Goal: Task Accomplishment & Management: Use online tool/utility

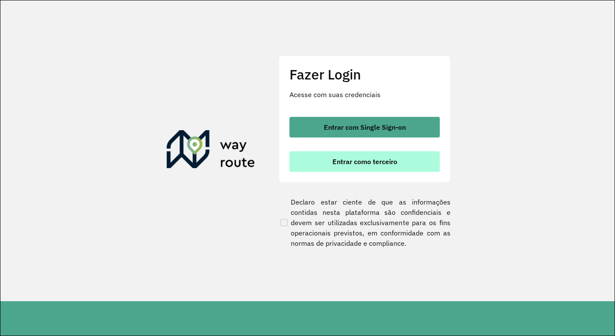
click at [375, 161] on span "Entrar como terceiro" at bounding box center [365, 161] width 65 height 7
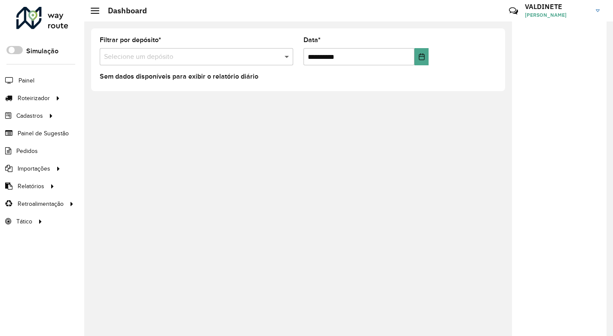
click at [285, 58] on span at bounding box center [287, 57] width 11 height 10
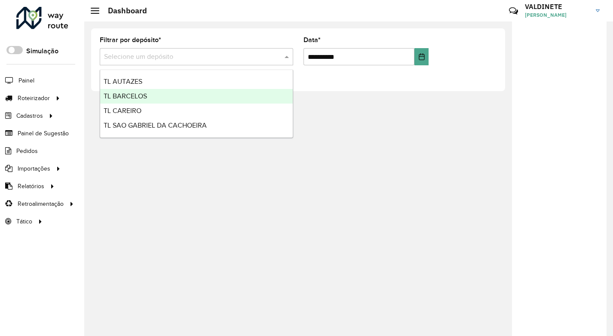
click at [148, 96] on div "TL BARCELOS" at bounding box center [196, 96] width 193 height 15
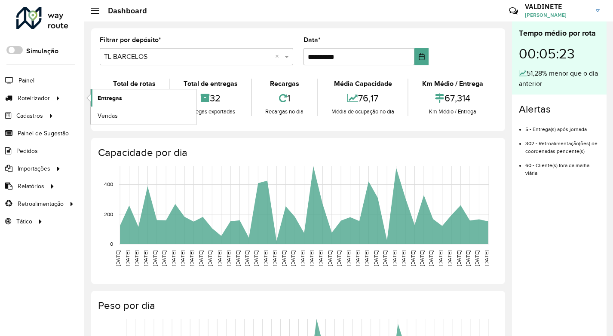
click at [116, 96] on span "Entregas" at bounding box center [110, 98] width 24 height 9
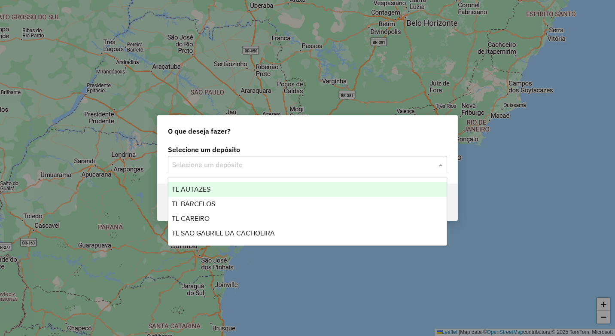
click at [439, 165] on span at bounding box center [442, 164] width 11 height 10
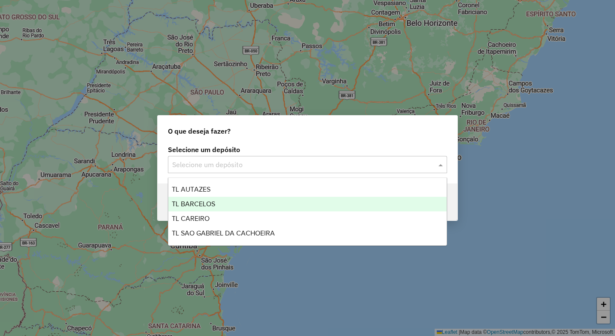
click at [209, 206] on span "TL BARCELOS" at bounding box center [193, 203] width 43 height 7
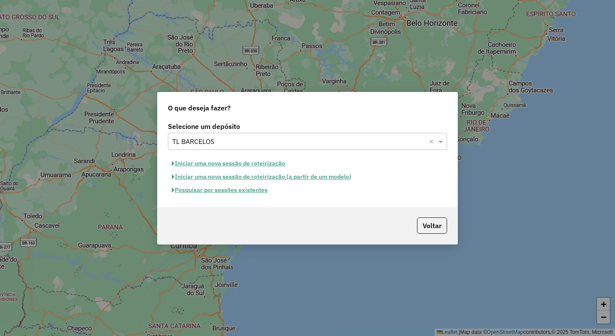
click at [262, 165] on button "Iniciar uma nova sessão de roteirização" at bounding box center [228, 163] width 121 height 13
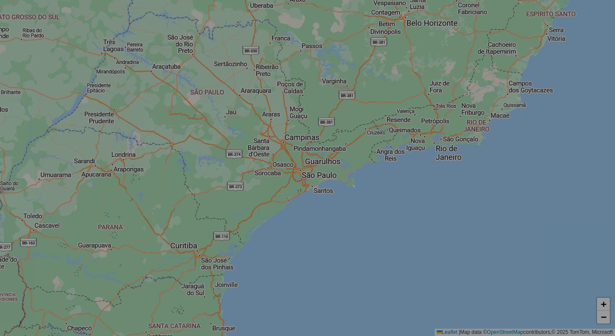
select select "*"
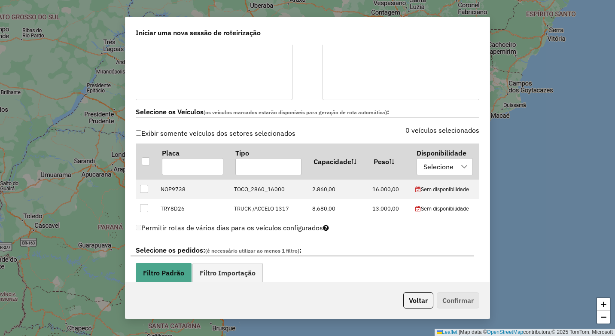
scroll to position [215, 0]
click at [148, 159] on div at bounding box center [146, 160] width 8 height 8
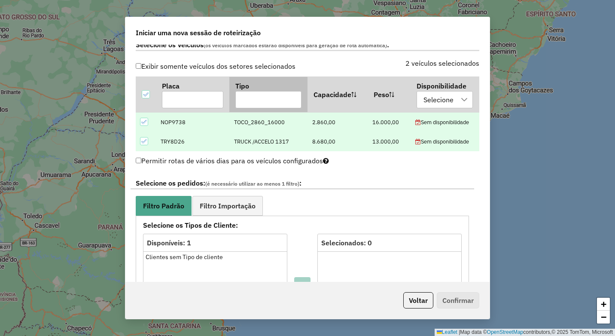
scroll to position [301, 0]
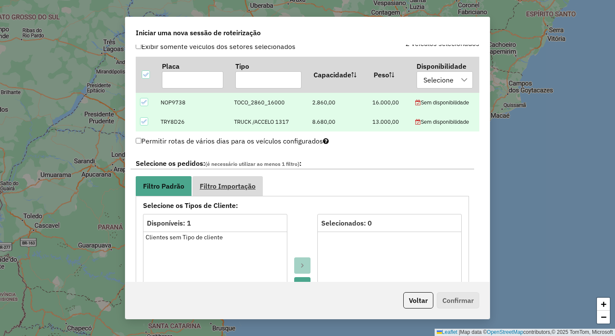
click at [231, 186] on span "Filtro Importação" at bounding box center [228, 186] width 56 height 7
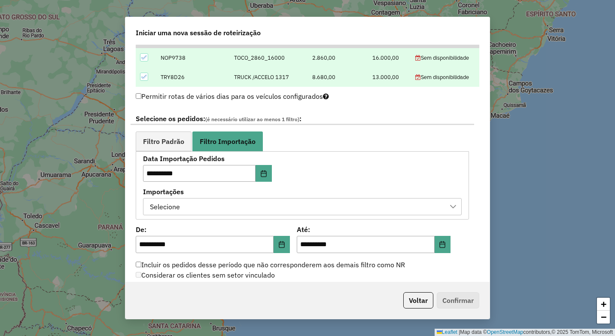
scroll to position [387, 0]
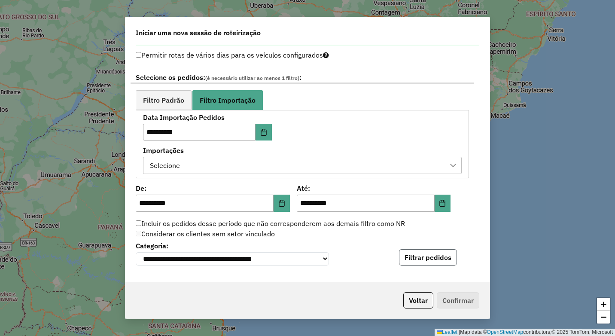
click at [428, 259] on button "Filtrar pedidos" at bounding box center [428, 257] width 58 height 16
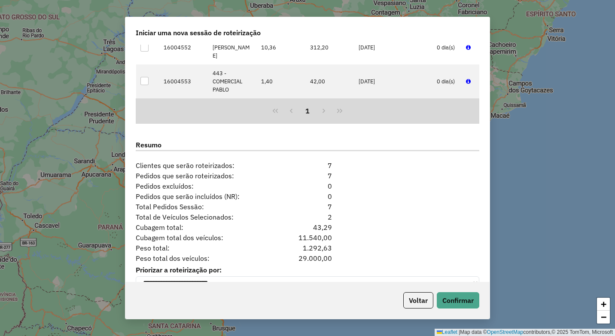
scroll to position [721, 0]
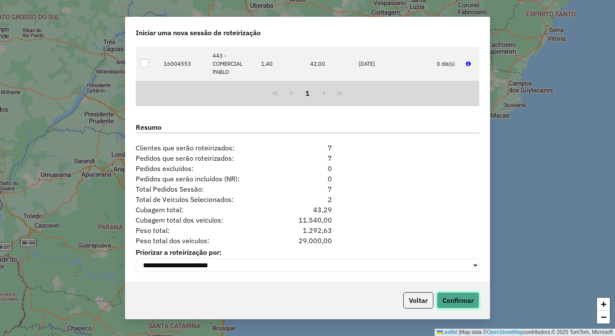
click at [456, 299] on button "Confirmar" at bounding box center [458, 300] width 43 height 16
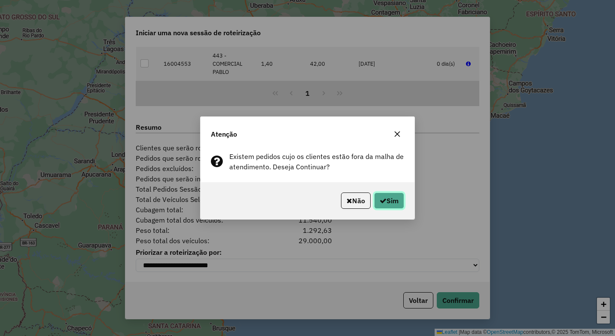
click at [391, 204] on button "Sim" at bounding box center [389, 201] width 30 height 16
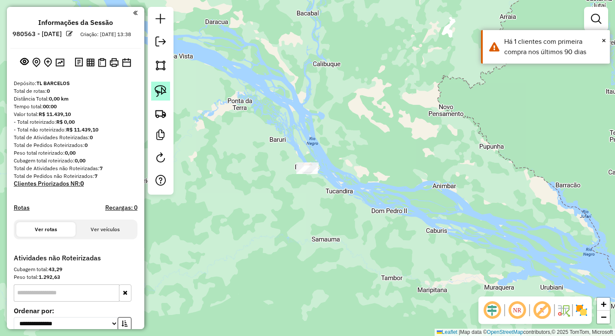
click at [167, 86] on link at bounding box center [160, 91] width 19 height 19
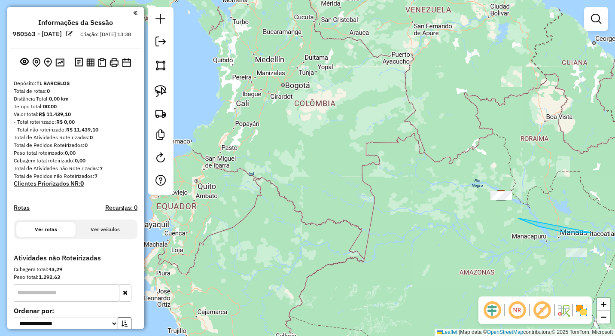
drag, startPoint x: 589, startPoint y: 232, endPoint x: 509, endPoint y: 215, distance: 82.3
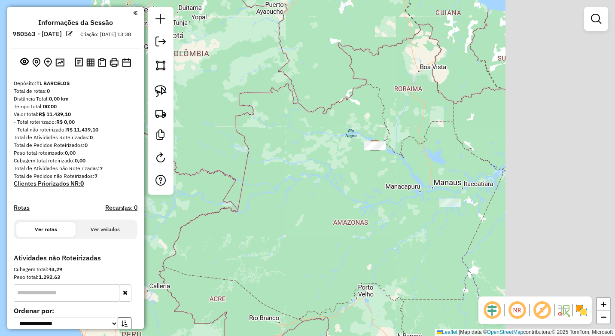
drag, startPoint x: 530, startPoint y: 254, endPoint x: 336, endPoint y: 168, distance: 212.4
click at [337, 168] on div "Janela de atendimento Grade de atendimento Capacidade Transportadoras Veículos …" at bounding box center [307, 168] width 615 height 336
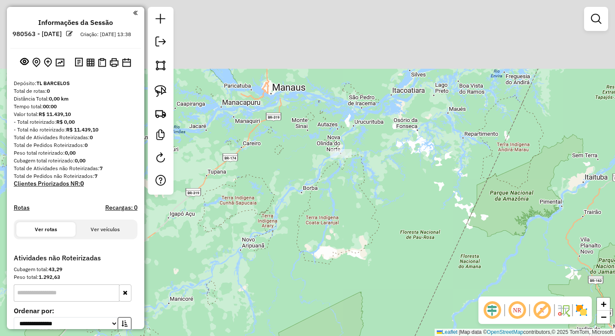
drag, startPoint x: 359, startPoint y: 180, endPoint x: 359, endPoint y: 226, distance: 46.4
click at [359, 226] on div "Janela de atendimento Grade de atendimento Capacidade Transportadoras Veículos …" at bounding box center [307, 168] width 615 height 336
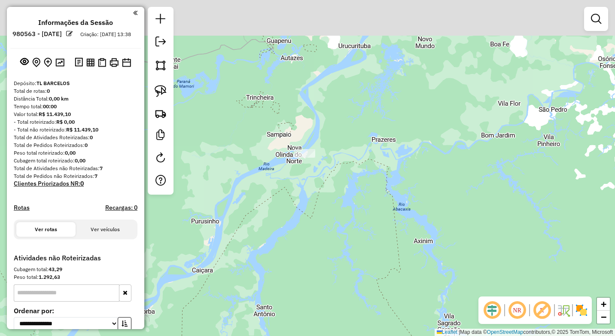
drag, startPoint x: 332, startPoint y: 146, endPoint x: 307, endPoint y: 168, distance: 33.5
click at [332, 222] on div "Janela de atendimento Grade de atendimento Capacidade Transportadoras Veículos …" at bounding box center [307, 168] width 615 height 336
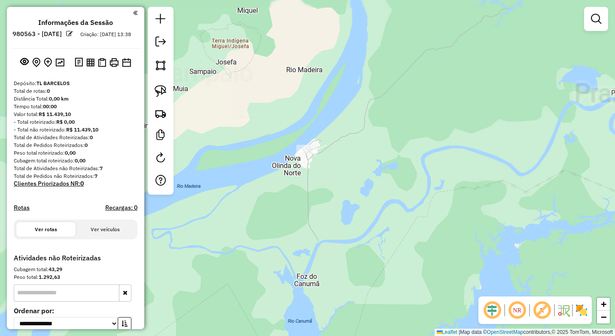
drag, startPoint x: 297, startPoint y: 179, endPoint x: 303, endPoint y: 209, distance: 31.1
click at [303, 209] on div "Janela de atendimento Grade de atendimento Capacidade Transportadoras Veículos …" at bounding box center [307, 168] width 615 height 336
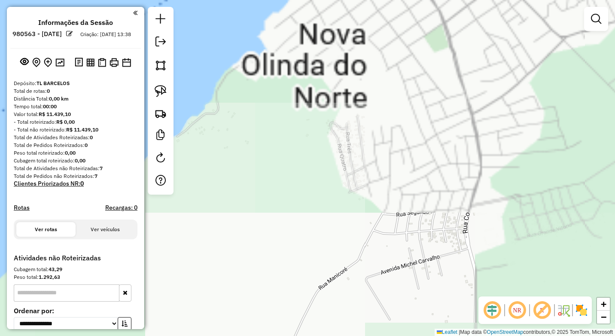
drag, startPoint x: 345, startPoint y: 208, endPoint x: 336, endPoint y: 220, distance: 14.8
click at [345, 235] on div "Janela de atendimento Grade de atendimento Capacidade Transportadoras Veículos …" at bounding box center [307, 168] width 615 height 336
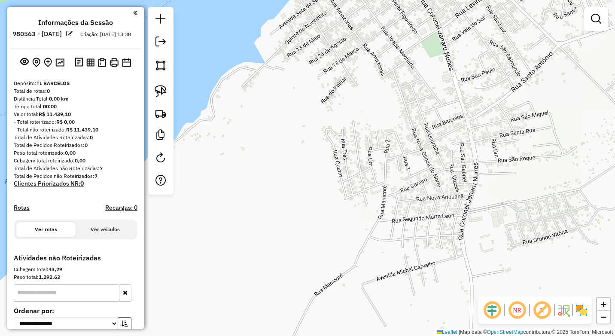
drag, startPoint x: 352, startPoint y: 110, endPoint x: 334, endPoint y: 260, distance: 151.1
click at [334, 260] on div "Janela de atendimento Grade de atendimento Capacidade Transportadoras Veículos …" at bounding box center [307, 168] width 615 height 336
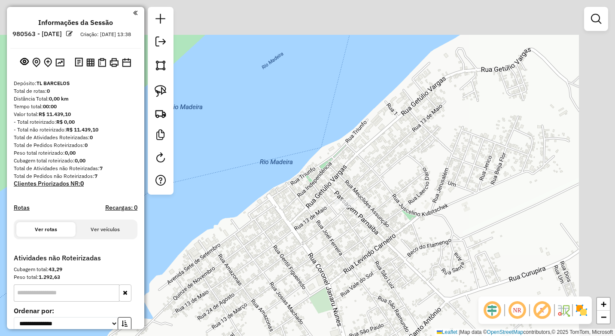
drag, startPoint x: 471, startPoint y: 141, endPoint x: 375, endPoint y: 240, distance: 138.0
click at [376, 241] on div "Janela de atendimento Grade de atendimento Capacidade Transportadoras Veículos …" at bounding box center [307, 168] width 615 height 336
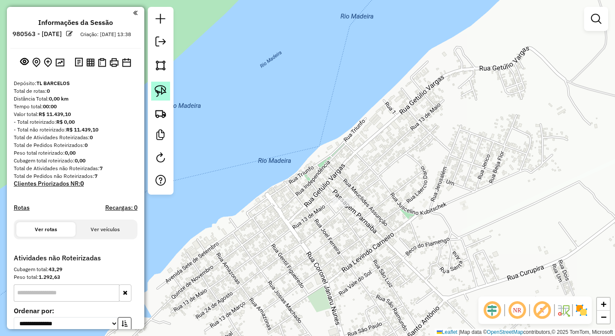
click at [160, 90] on img at bounding box center [161, 91] width 12 height 12
drag, startPoint x: 341, startPoint y: 191, endPoint x: 325, endPoint y: 191, distance: 16.3
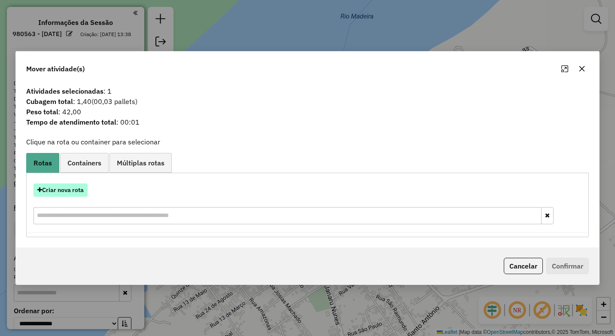
click at [72, 187] on button "Criar nova rota" at bounding box center [61, 189] width 54 height 13
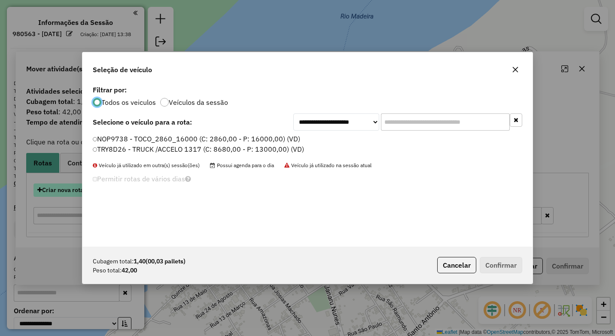
scroll to position [5, 3]
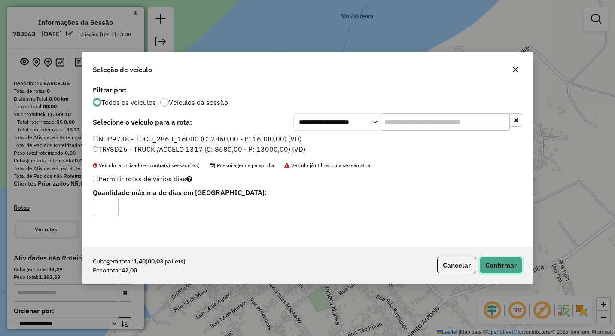
click at [500, 266] on button "Confirmar" at bounding box center [501, 265] width 43 height 16
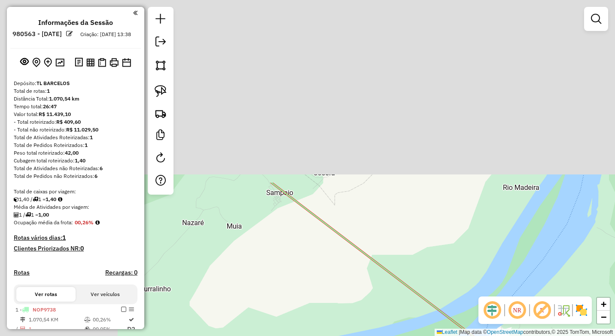
drag, startPoint x: 422, startPoint y: 293, endPoint x: 448, endPoint y: 321, distance: 38.6
click at [448, 321] on icon at bounding box center [380, 265] width 216 height 164
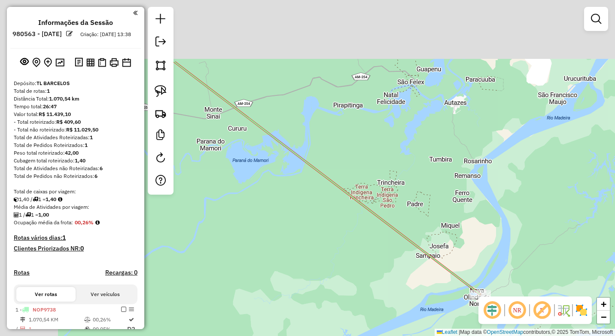
drag, startPoint x: 301, startPoint y: 114, endPoint x: 471, endPoint y: 272, distance: 232.0
click at [476, 277] on div "Janela de atendimento Grade de atendimento Capacidade Transportadoras Veículos …" at bounding box center [307, 168] width 615 height 336
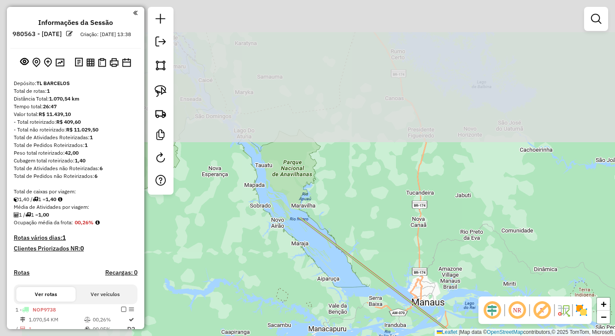
drag, startPoint x: 266, startPoint y: 62, endPoint x: 430, endPoint y: 239, distance: 241.4
click at [464, 307] on div "Janela de atendimento Grade de atendimento Capacidade Transportadoras Veículos …" at bounding box center [307, 168] width 615 height 336
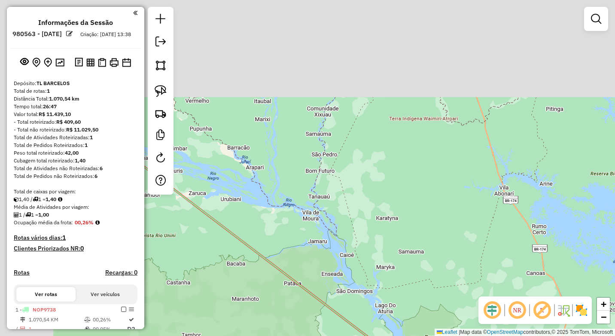
drag, startPoint x: 307, startPoint y: 87, endPoint x: 385, endPoint y: 220, distance: 154.5
click at [459, 283] on div "Janela de atendimento Grade de atendimento Capacidade Transportadoras Veículos …" at bounding box center [307, 168] width 615 height 336
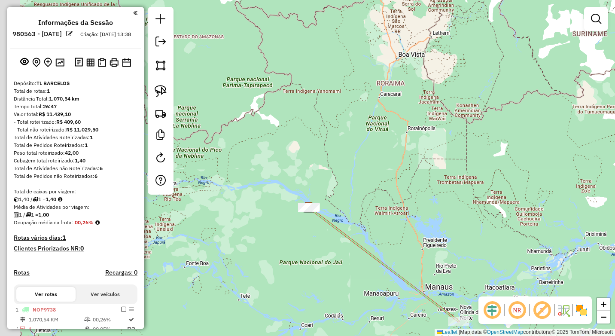
drag, startPoint x: 322, startPoint y: 165, endPoint x: 334, endPoint y: 176, distance: 15.8
click at [334, 174] on div "Janela de atendimento Grade de atendimento Capacidade Transportadoras Veículos …" at bounding box center [307, 168] width 615 height 336
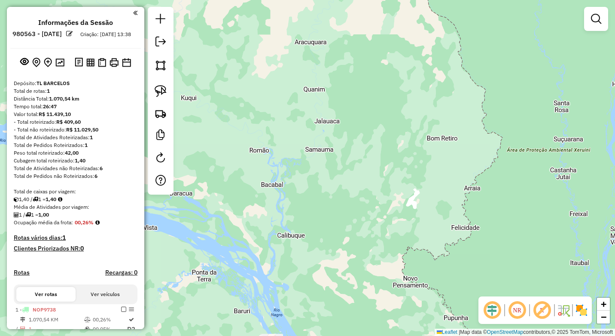
drag, startPoint x: 341, startPoint y: 266, endPoint x: 339, endPoint y: 119, distance: 147.0
click at [339, 119] on div "Janela de atendimento Grade de atendimento Capacidade Transportadoras Veículos …" at bounding box center [307, 168] width 615 height 336
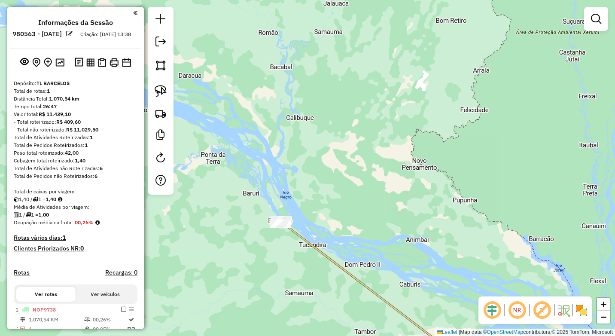
drag, startPoint x: 316, startPoint y: 213, endPoint x: 334, endPoint y: 131, distance: 84.5
click at [334, 131] on div "Janela de atendimento Grade de atendimento Capacidade Transportadoras Veículos …" at bounding box center [307, 168] width 615 height 336
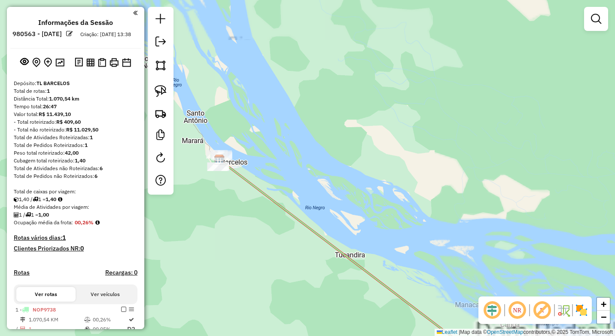
drag, startPoint x: 313, startPoint y: 146, endPoint x: 433, endPoint y: 157, distance: 120.4
click at [433, 157] on div "Janela de atendimento Grade de atendimento Capacidade Transportadoras Veículos …" at bounding box center [307, 168] width 615 height 336
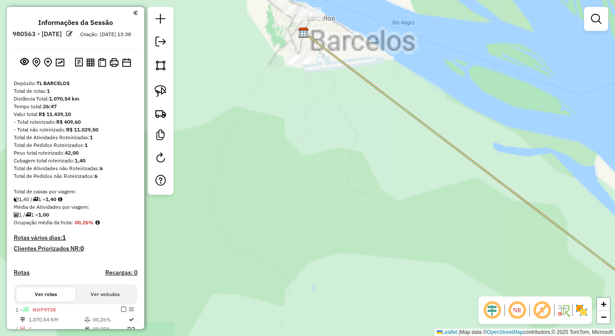
drag, startPoint x: 338, startPoint y: 170, endPoint x: 358, endPoint y: 274, distance: 106.0
click at [361, 277] on div "Janela de atendimento Grade de atendimento Capacidade Transportadoras Veículos …" at bounding box center [307, 168] width 615 height 336
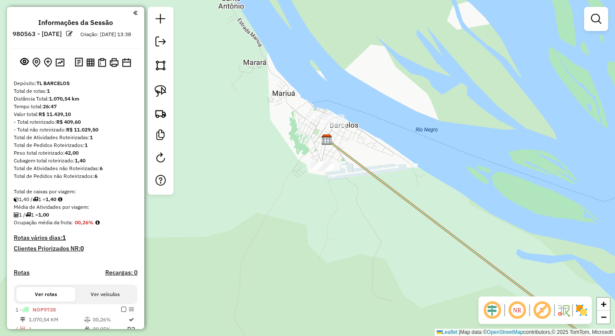
drag, startPoint x: 372, startPoint y: 244, endPoint x: 376, endPoint y: 266, distance: 22.7
click at [376, 266] on div "Janela de atendimento Grade de atendimento Capacidade Transportadoras Veículos …" at bounding box center [307, 168] width 615 height 336
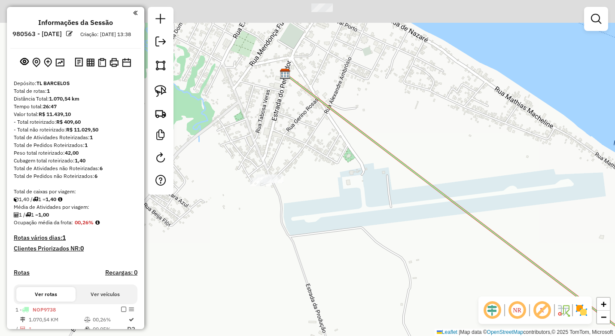
drag, startPoint x: 345, startPoint y: 199, endPoint x: 359, endPoint y: 292, distance: 94.4
click at [361, 299] on div "Janela de atendimento Grade de atendimento Capacidade Transportadoras Veículos …" at bounding box center [307, 168] width 615 height 336
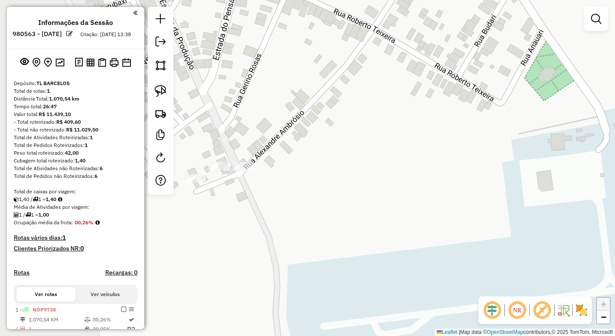
drag, startPoint x: 347, startPoint y: 206, endPoint x: 442, endPoint y: 196, distance: 95.5
click at [458, 190] on div "Janela de atendimento Grade de atendimento Capacidade Transportadoras Veículos …" at bounding box center [307, 168] width 615 height 336
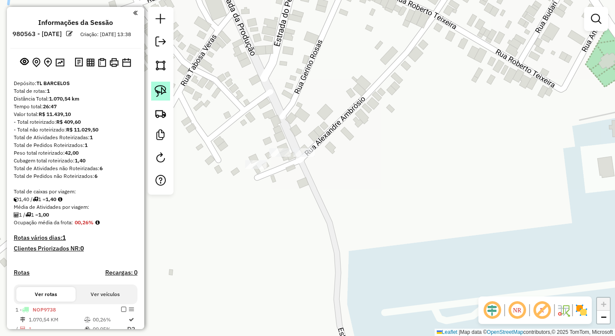
click at [163, 86] on img at bounding box center [161, 91] width 12 height 12
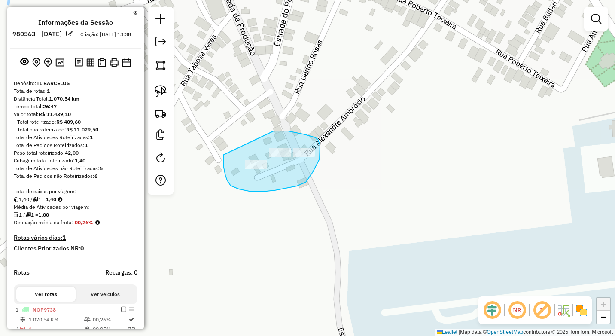
drag, startPoint x: 274, startPoint y: 131, endPoint x: 224, endPoint y: 155, distance: 55.2
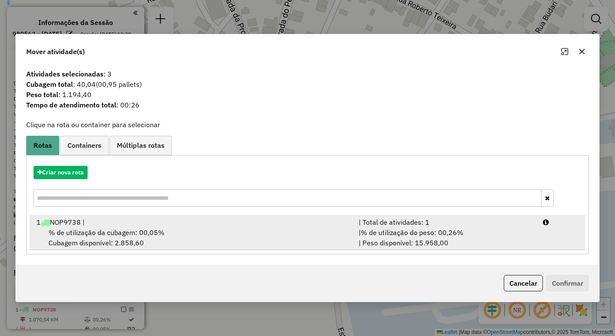
click at [180, 229] on div "% de utilização da cubagem: 00,05% Cubagem disponível: 2.858,60" at bounding box center [192, 237] width 322 height 21
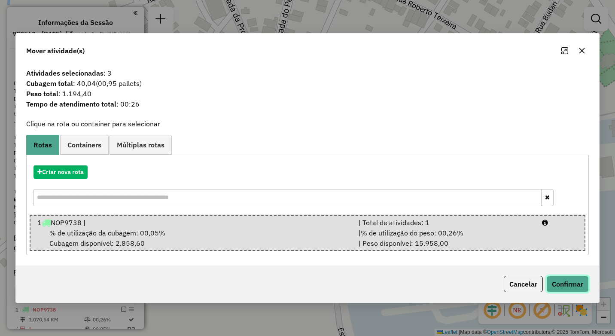
click at [573, 287] on button "Confirmar" at bounding box center [568, 284] width 43 height 16
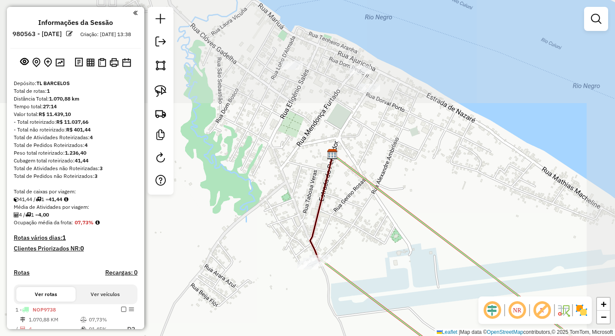
drag, startPoint x: 425, startPoint y: 119, endPoint x: 388, endPoint y: 215, distance: 103.4
click at [388, 215] on div "Janela de atendimento Grade de atendimento Capacidade Transportadoras Veículos …" at bounding box center [307, 168] width 615 height 336
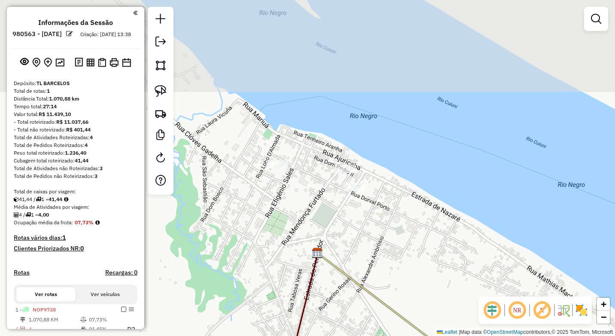
click at [355, 236] on div "Janela de atendimento Grade de atendimento Capacidade Transportadoras Veículos …" at bounding box center [307, 168] width 615 height 336
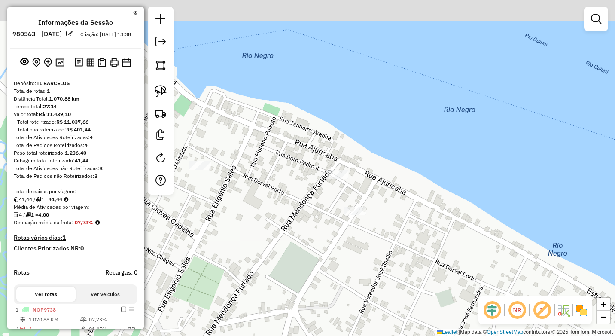
drag, startPoint x: 341, startPoint y: 175, endPoint x: 350, endPoint y: 217, distance: 42.7
click at [351, 223] on div "Janela de atendimento Grade de atendimento Capacidade Transportadoras Veículos …" at bounding box center [307, 168] width 615 height 336
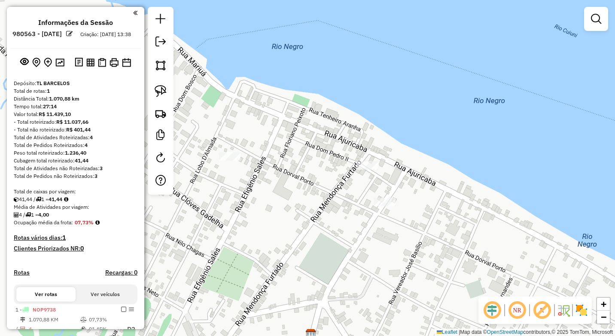
drag, startPoint x: 229, startPoint y: 224, endPoint x: 271, endPoint y: 203, distance: 46.5
click at [270, 206] on div "Janela de atendimento Grade de atendimento Capacidade Transportadoras Veículos …" at bounding box center [307, 168] width 615 height 336
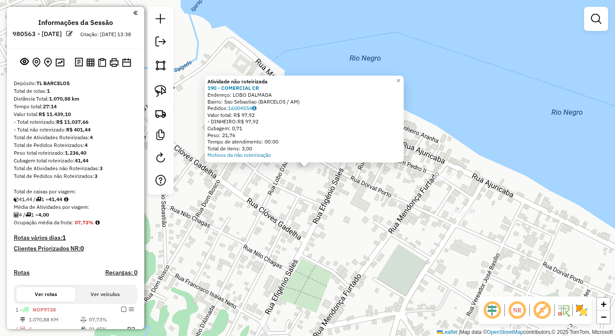
drag, startPoint x: 320, startPoint y: 201, endPoint x: 412, endPoint y: 196, distance: 92.1
click at [342, 201] on div "Atividade não roteirizada 190 - COMERCIAL CR Endereço: LOBO DALMADA Bairro: Sao…" at bounding box center [307, 168] width 615 height 336
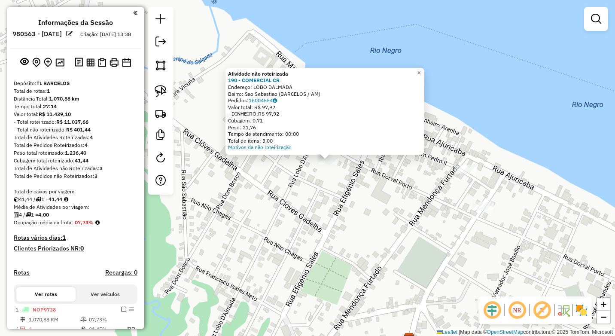
drag, startPoint x: 458, startPoint y: 220, endPoint x: 374, endPoint y: 202, distance: 86.0
click at [374, 203] on div "Atividade não roteirizada 190 - COMERCIAL CR Endereço: LOBO DALMADA Bairro: Sao…" at bounding box center [307, 168] width 615 height 336
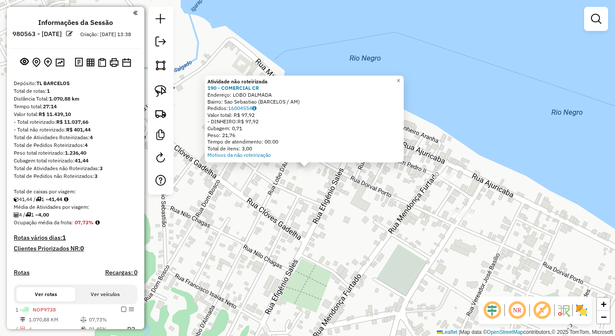
click at [376, 196] on div "Atividade não roteirizada 190 - COMERCIAL CR Endereço: LOBO DALMADA Bairro: Sao…" at bounding box center [307, 168] width 615 height 336
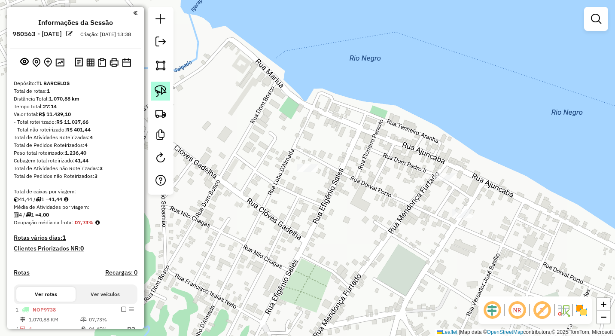
click at [160, 95] on img at bounding box center [161, 91] width 12 height 12
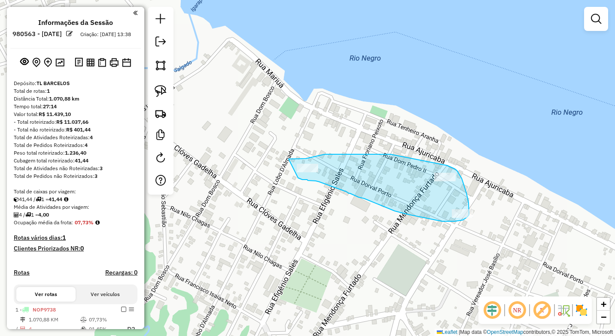
drag, startPoint x: 306, startPoint y: 159, endPoint x: 298, endPoint y: 177, distance: 20.4
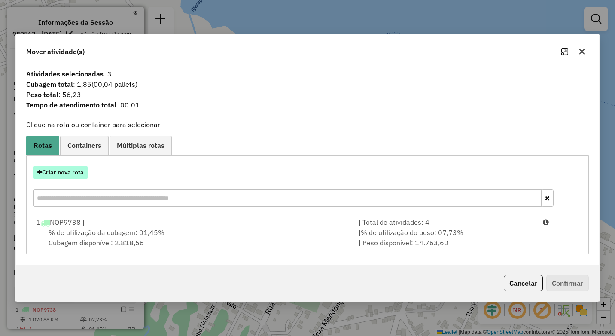
click at [76, 174] on button "Criar nova rota" at bounding box center [61, 172] width 54 height 13
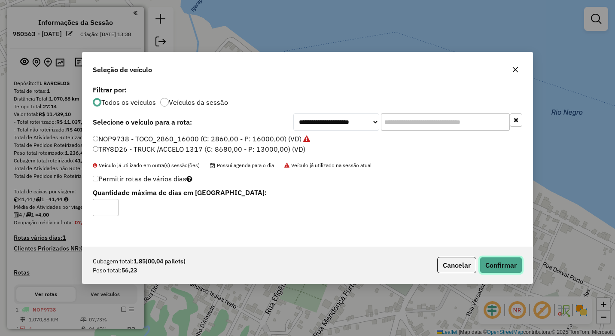
click at [509, 266] on button "Confirmar" at bounding box center [501, 265] width 43 height 16
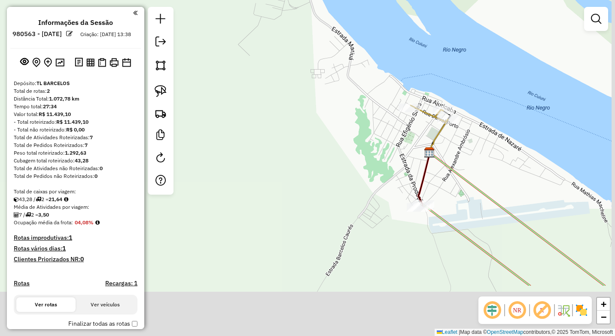
drag, startPoint x: 402, startPoint y: 179, endPoint x: 393, endPoint y: 136, distance: 43.4
click at [393, 136] on div "Janela de atendimento Grade de atendimento Capacidade Transportadoras Veículos …" at bounding box center [307, 168] width 615 height 336
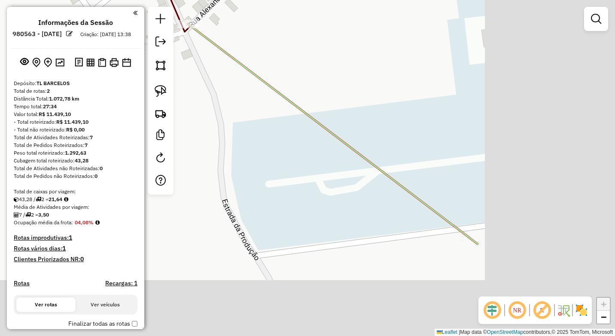
drag, startPoint x: 541, startPoint y: 199, endPoint x: 296, endPoint y: 44, distance: 289.6
click at [296, 44] on div "Janela de atendimento Grade de atendimento Capacidade Transportadoras Veículos …" at bounding box center [307, 168] width 615 height 336
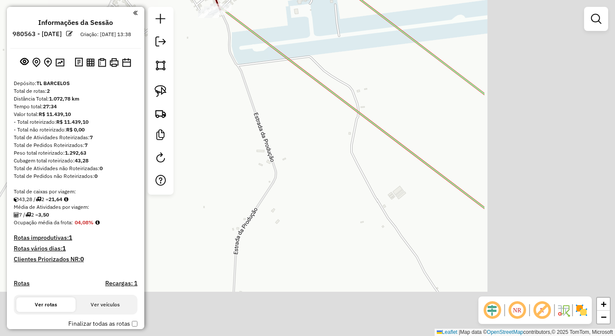
drag, startPoint x: 557, startPoint y: 207, endPoint x: 273, endPoint y: 79, distance: 311.4
click at [273, 79] on icon at bounding box center [353, 108] width 264 height 200
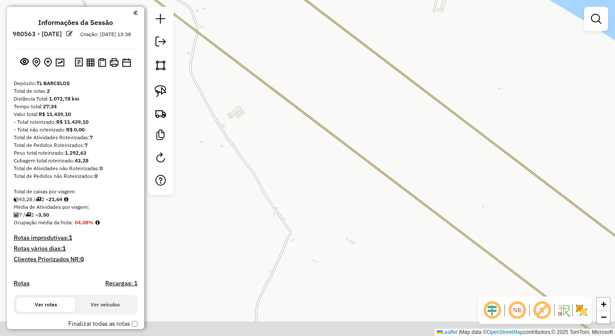
drag, startPoint x: 529, startPoint y: 220, endPoint x: 328, endPoint y: 92, distance: 238.1
click at [329, 92] on div "Janela de atendimento Grade de atendimento Capacidade Transportadoras Veículos …" at bounding box center [307, 168] width 615 height 336
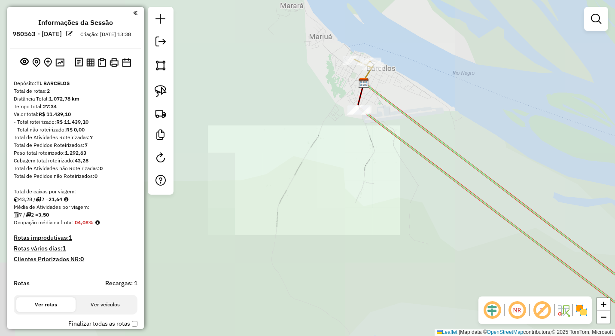
drag, startPoint x: 526, startPoint y: 225, endPoint x: 220, endPoint y: 38, distance: 358.2
click at [220, 38] on div "Janela de atendimento Grade de atendimento Capacidade Transportadoras Veículos …" at bounding box center [307, 168] width 615 height 336
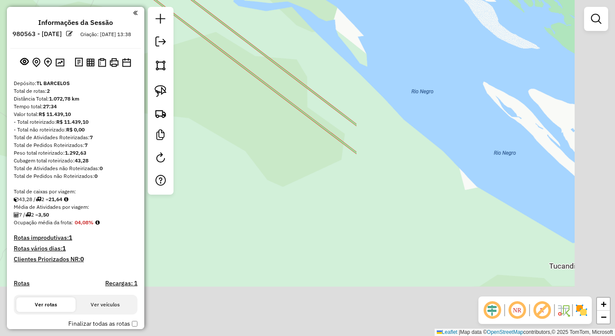
drag, startPoint x: 254, startPoint y: 55, endPoint x: 228, endPoint y: 40, distance: 30.8
click at [232, 42] on div "Janela de atendimento Grade de atendimento Capacidade Transportadoras Veículos …" at bounding box center [307, 168] width 615 height 336
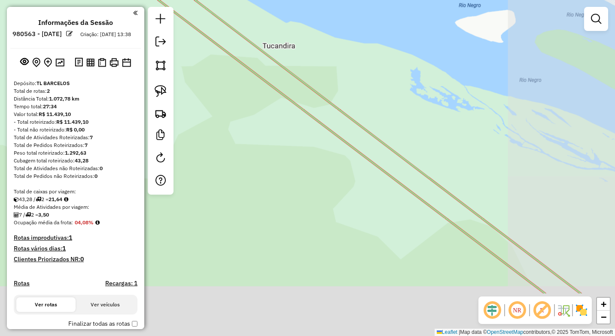
drag, startPoint x: 483, startPoint y: 217, endPoint x: 413, endPoint y: 109, distance: 129.4
click at [409, 109] on div "Janela de atendimento Grade de atendimento Capacidade Transportadoras Veículos …" at bounding box center [307, 168] width 615 height 336
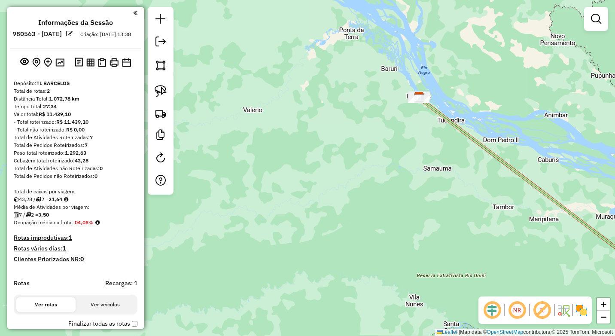
drag, startPoint x: 489, startPoint y: 211, endPoint x: 267, endPoint y: 86, distance: 254.9
click at [267, 86] on div "Janela de atendimento Grade de atendimento Capacidade Transportadoras Veículos …" at bounding box center [307, 168] width 615 height 336
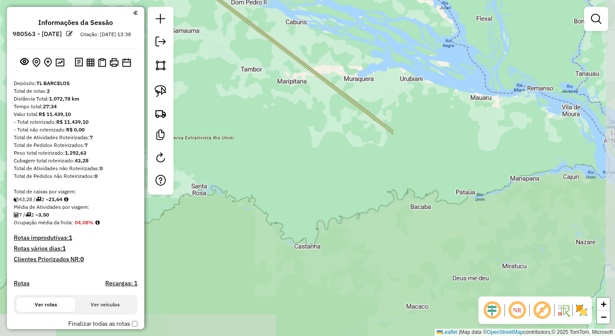
drag, startPoint x: 353, startPoint y: 112, endPoint x: 343, endPoint y: 107, distance: 11.1
click at [344, 107] on div "Janela de atendimento Grade de atendimento Capacidade Transportadoras Veículos …" at bounding box center [307, 168] width 615 height 336
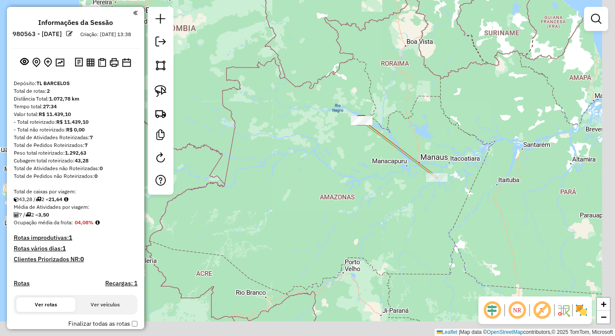
drag, startPoint x: 515, startPoint y: 229, endPoint x: 372, endPoint y: 167, distance: 155.7
click at [373, 168] on div "Janela de atendimento Grade de atendimento Capacidade Transportadoras Veículos …" at bounding box center [307, 168] width 615 height 336
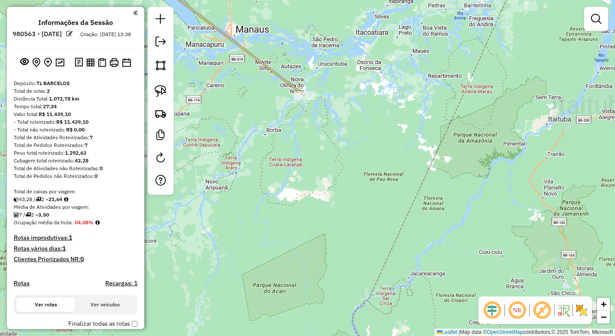
drag, startPoint x: 348, startPoint y: 124, endPoint x: 385, endPoint y: 190, distance: 76.6
click at [386, 192] on div "Janela de atendimento Grade de atendimento Capacidade Transportadoras Veículos …" at bounding box center [307, 168] width 615 height 336
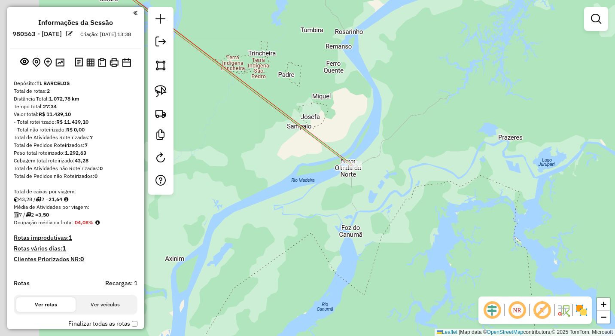
drag, startPoint x: 282, startPoint y: 147, endPoint x: 406, endPoint y: 150, distance: 123.8
click at [410, 141] on div "Janela de atendimento Grade de atendimento Capacidade Transportadoras Veículos …" at bounding box center [307, 168] width 615 height 336
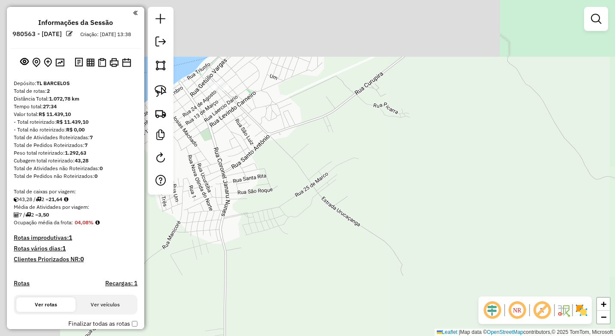
drag, startPoint x: 372, startPoint y: 145, endPoint x: 404, endPoint y: 219, distance: 80.2
click at [437, 250] on div "Janela de atendimento Grade de atendimento Capacidade Transportadoras Veículos …" at bounding box center [307, 168] width 615 height 336
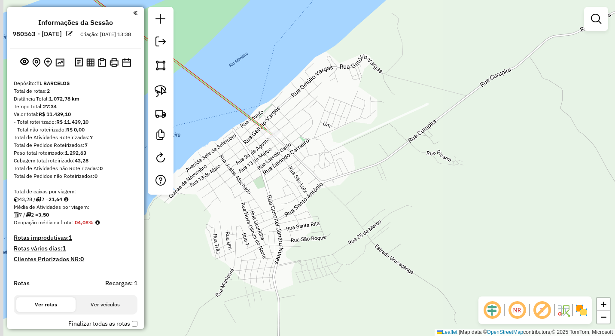
drag, startPoint x: 372, startPoint y: 183, endPoint x: 349, endPoint y: 167, distance: 28.1
click at [402, 196] on div "Janela de atendimento Grade de atendimento Capacidade Transportadoras Veículos …" at bounding box center [307, 168] width 615 height 336
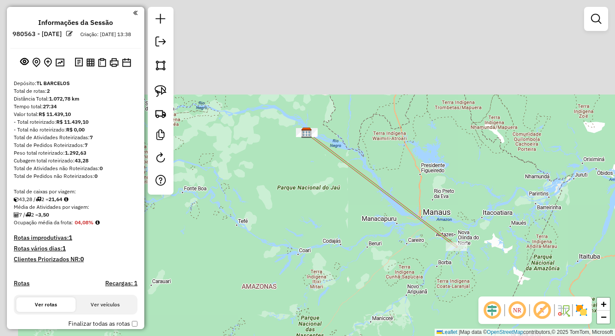
drag, startPoint x: 370, startPoint y: 245, endPoint x: 380, endPoint y: 270, distance: 26.3
click at [381, 271] on div "Janela de atendimento Grade de atendimento Capacidade Transportadoras Veículos …" at bounding box center [307, 168] width 615 height 336
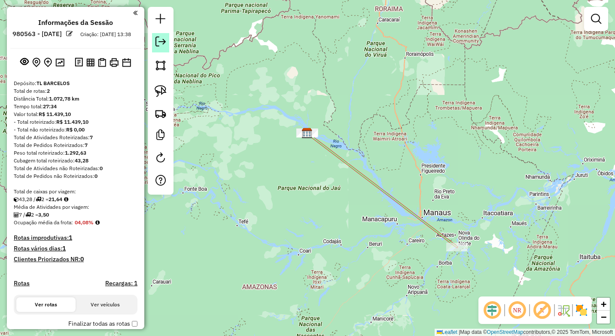
click at [164, 43] on em at bounding box center [161, 42] width 10 height 10
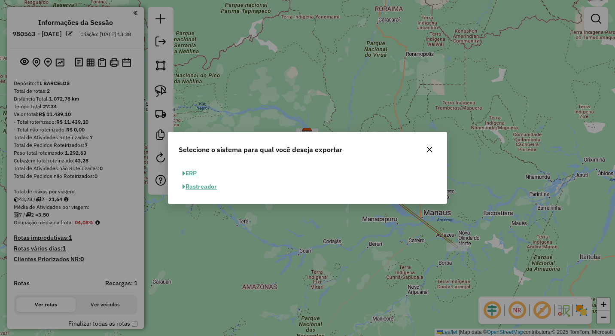
click at [192, 173] on button "ERP" at bounding box center [190, 173] width 22 height 13
select select "**"
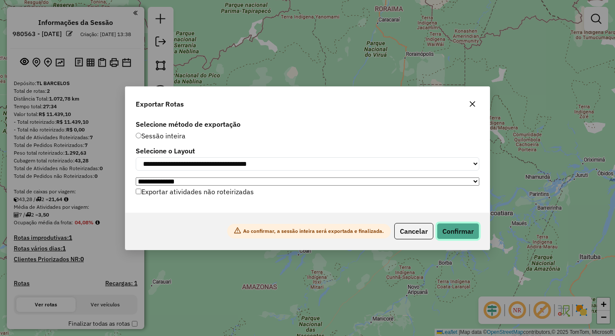
click at [462, 234] on button "Confirmar" at bounding box center [458, 231] width 43 height 16
